Goal: Information Seeking & Learning: Find specific fact

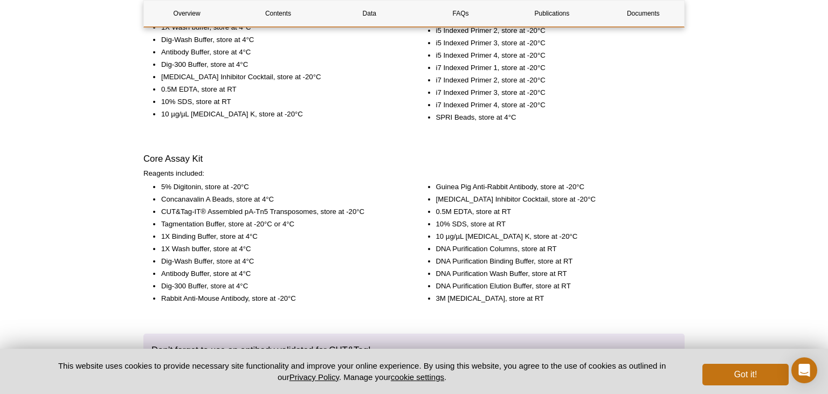
scroll to position [1671, 0]
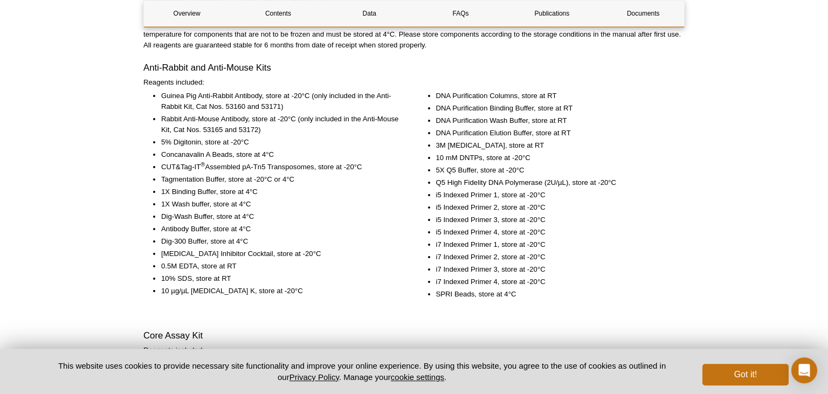
scroll to position [1416, 0]
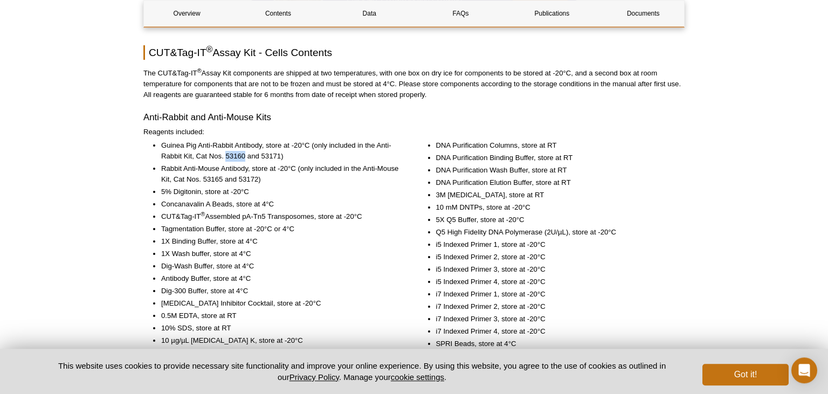
drag, startPoint x: 227, startPoint y: 154, endPoint x: 245, endPoint y: 154, distance: 17.3
click at [245, 154] on li "Guinea Pig Anti-Rabbit Antibody, store at -20°C (only included in the Anti-Rabb…" at bounding box center [280, 151] width 238 height 22
copy li "53160"
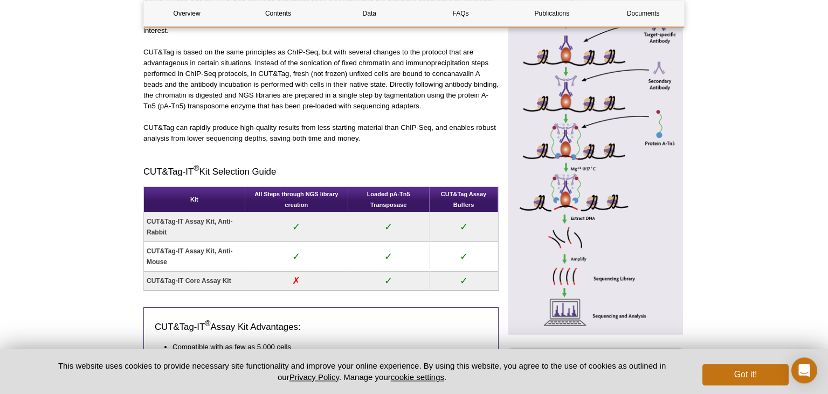
scroll to position [0, 0]
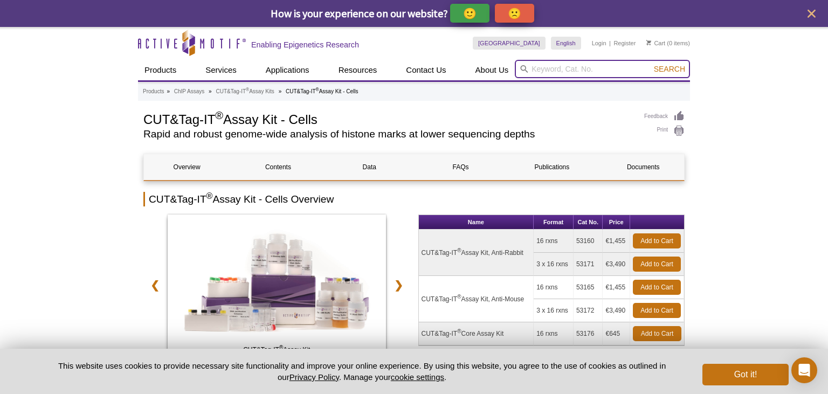
click at [567, 69] on input "search" at bounding box center [602, 69] width 175 height 18
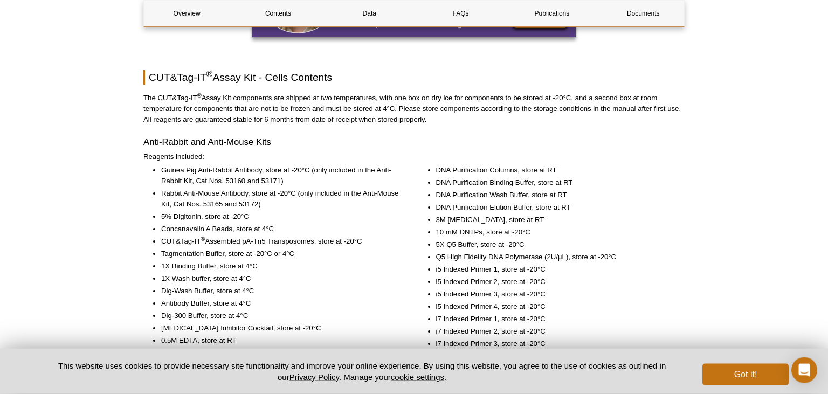
scroll to position [1423, 0]
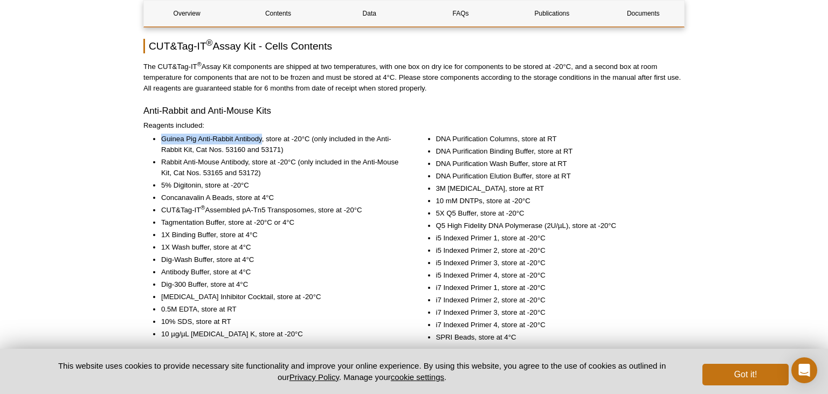
drag, startPoint x: 163, startPoint y: 137, endPoint x: 263, endPoint y: 137, distance: 100.2
click at [263, 137] on li "Guinea Pig Anti-Rabbit Antibody, store at -20°C (only included in the Anti-Rabb…" at bounding box center [280, 145] width 238 height 22
copy li "Guinea Pig Anti-Rabbit Antibody"
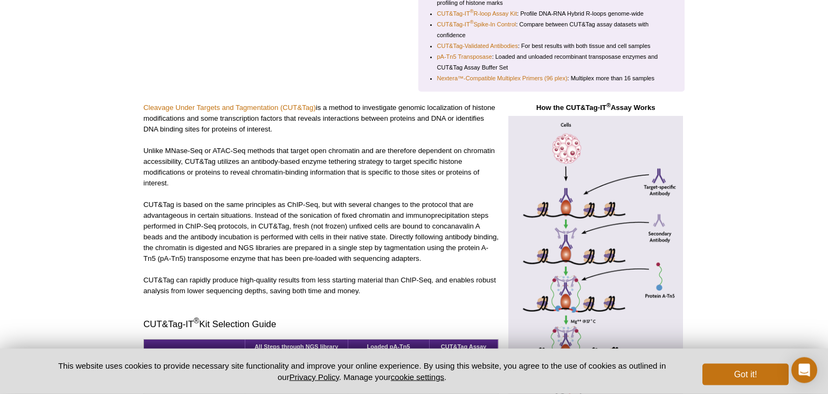
scroll to position [0, 0]
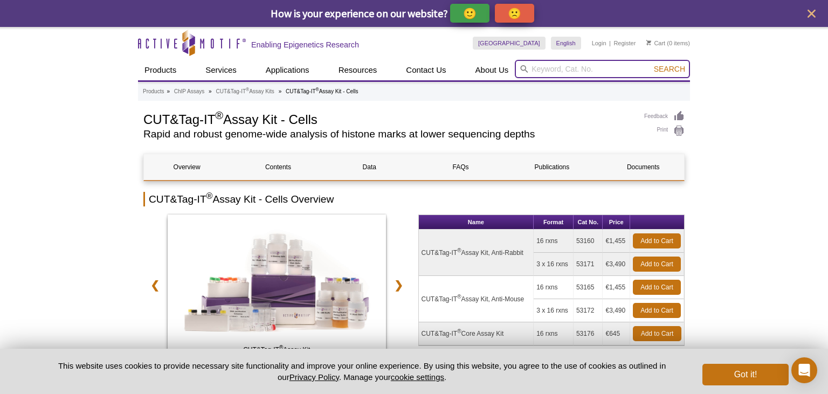
click at [552, 69] on input "search" at bounding box center [602, 69] width 175 height 18
paste input "Guinea Pig Anti-Rabbit Antibody"
type input "Guinea Pig Anti-Rabbit Antibody"
click at [650, 64] on button "Search" at bounding box center [669, 69] width 38 height 10
